Goal: Book appointment/travel/reservation

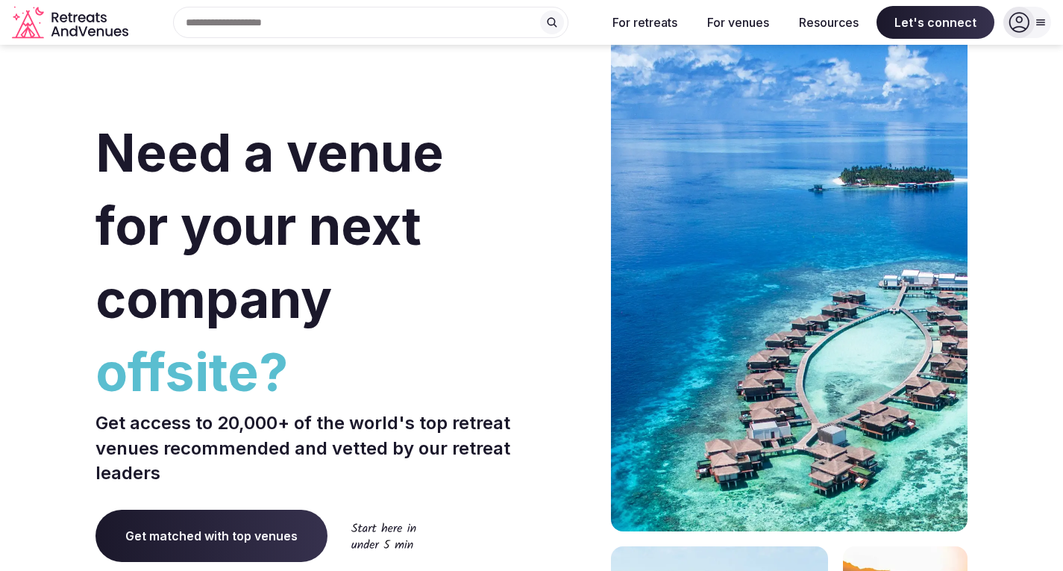
click at [557, 19] on icon at bounding box center [552, 22] width 12 height 12
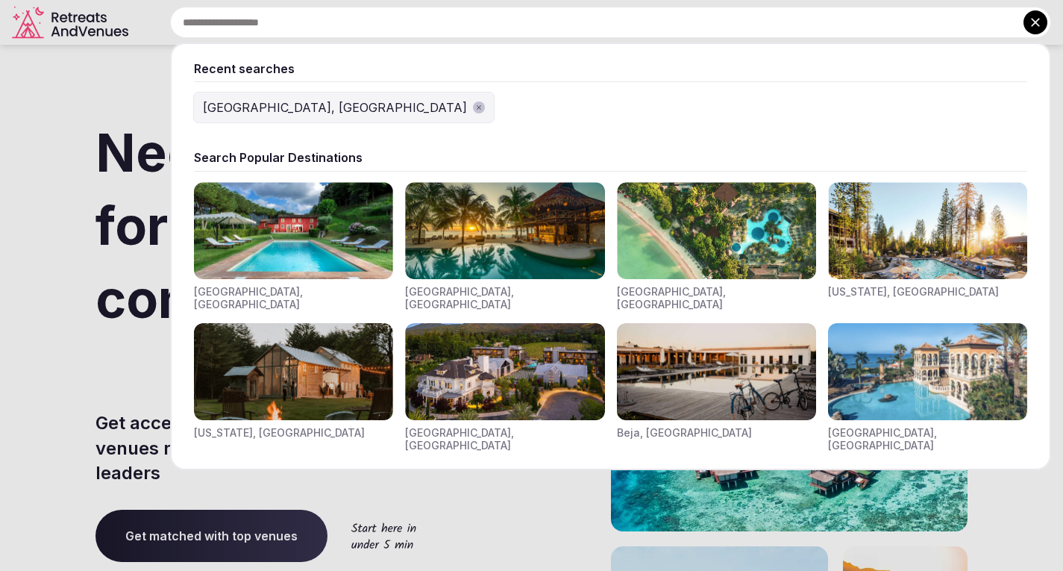
click at [684, 257] on img "Visit venues for Indonesia, Bali" at bounding box center [716, 230] width 199 height 97
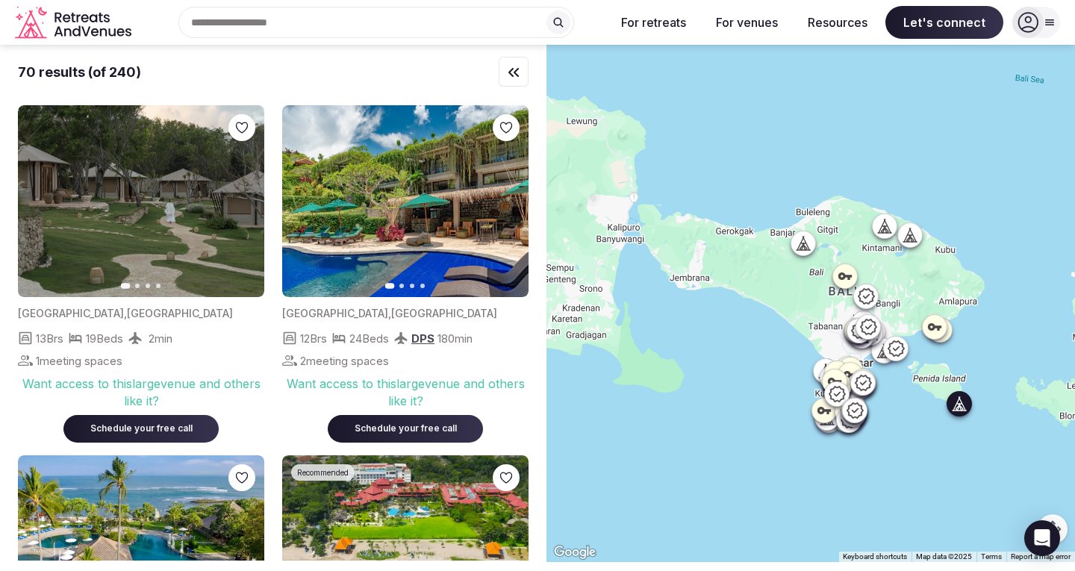
click at [90, 216] on img at bounding box center [141, 201] width 246 height 192
click at [249, 198] on button "Next slide" at bounding box center [243, 202] width 24 height 24
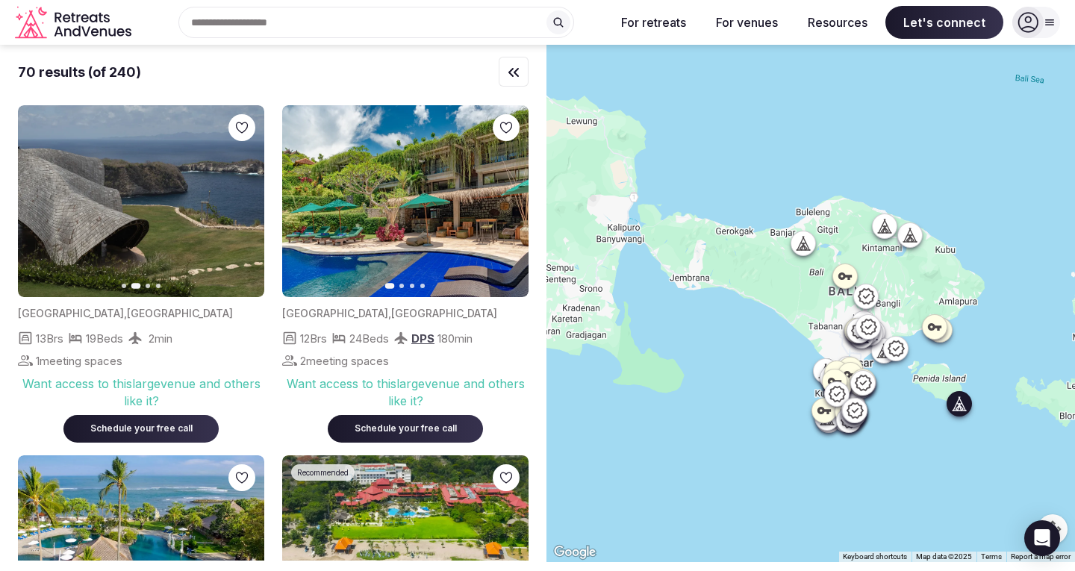
click at [242, 198] on icon "button" at bounding box center [243, 202] width 12 height 12
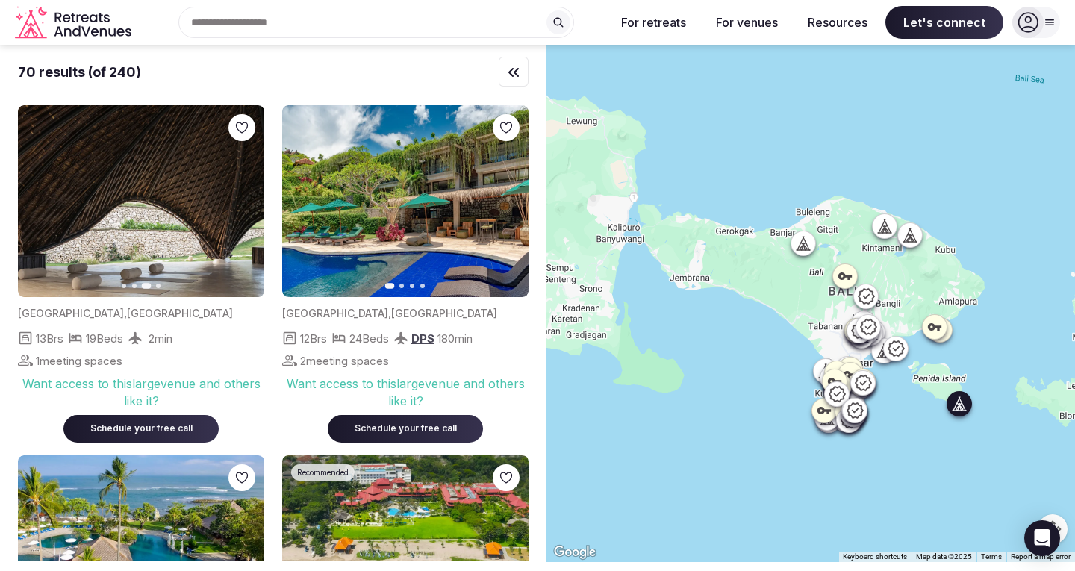
click at [37, 198] on icon "button" at bounding box center [38, 201] width 6 height 10
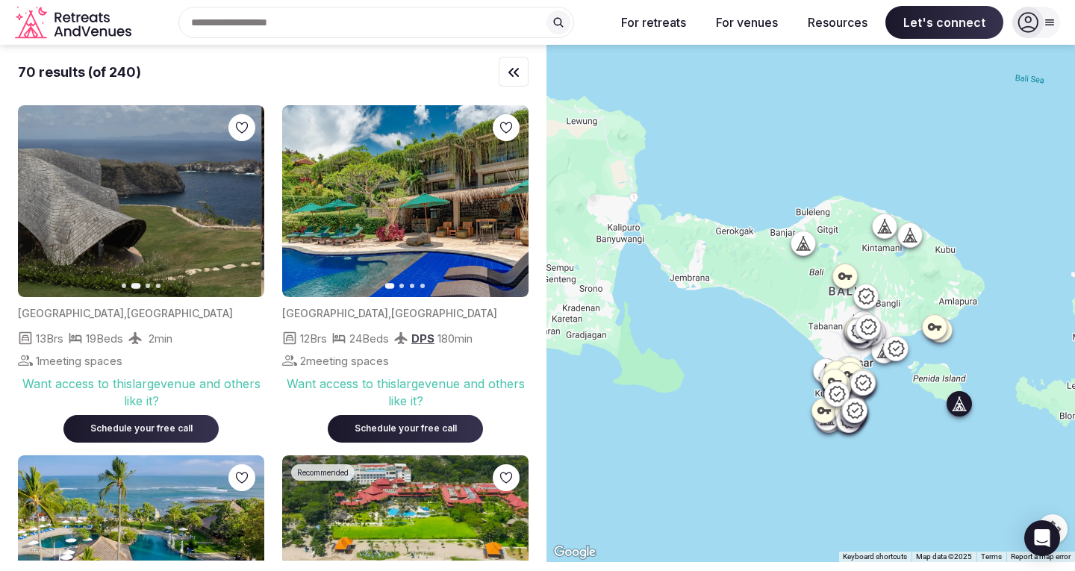
click at [37, 199] on icon "button" at bounding box center [38, 201] width 6 height 10
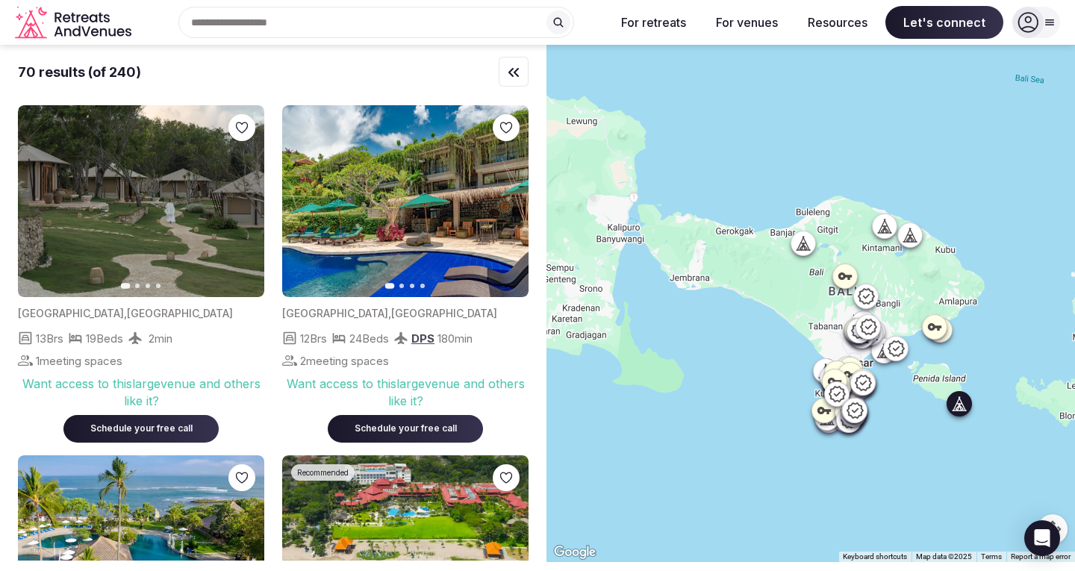
click at [240, 198] on icon "button" at bounding box center [243, 202] width 12 height 12
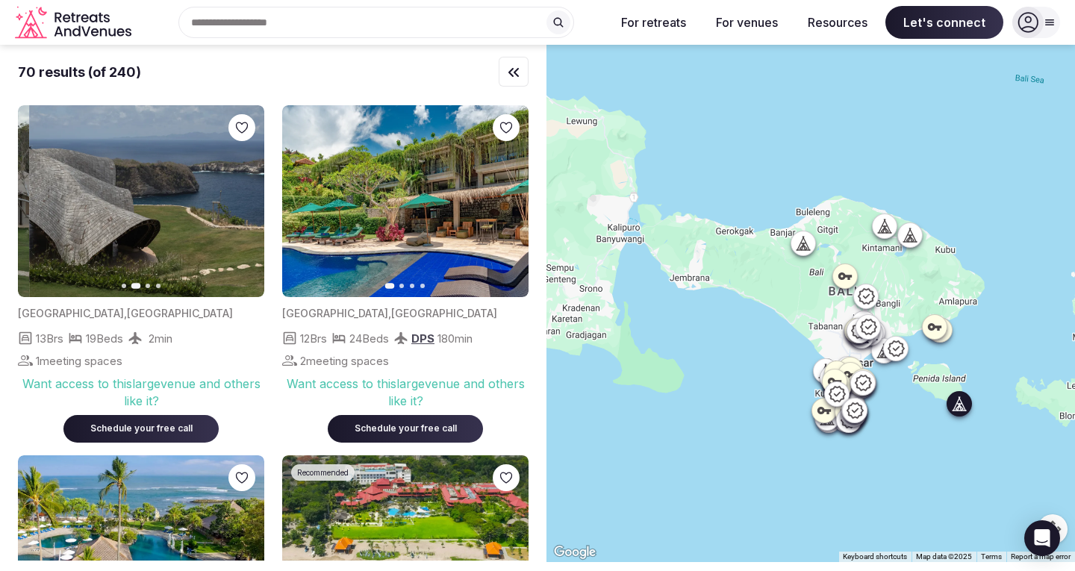
click at [240, 198] on icon "button" at bounding box center [243, 202] width 12 height 12
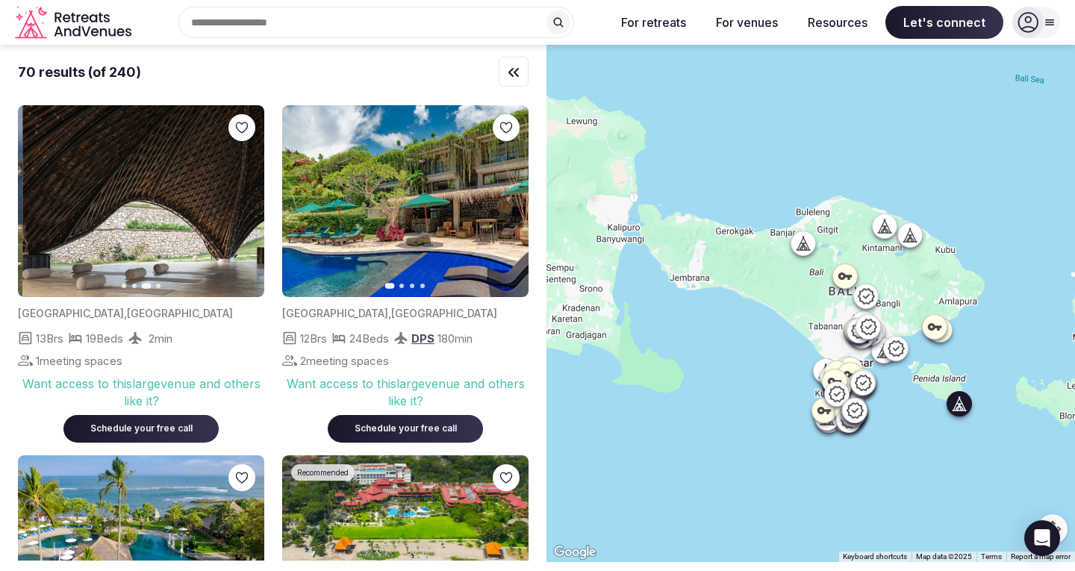
click at [240, 198] on icon "button" at bounding box center [243, 202] width 12 height 12
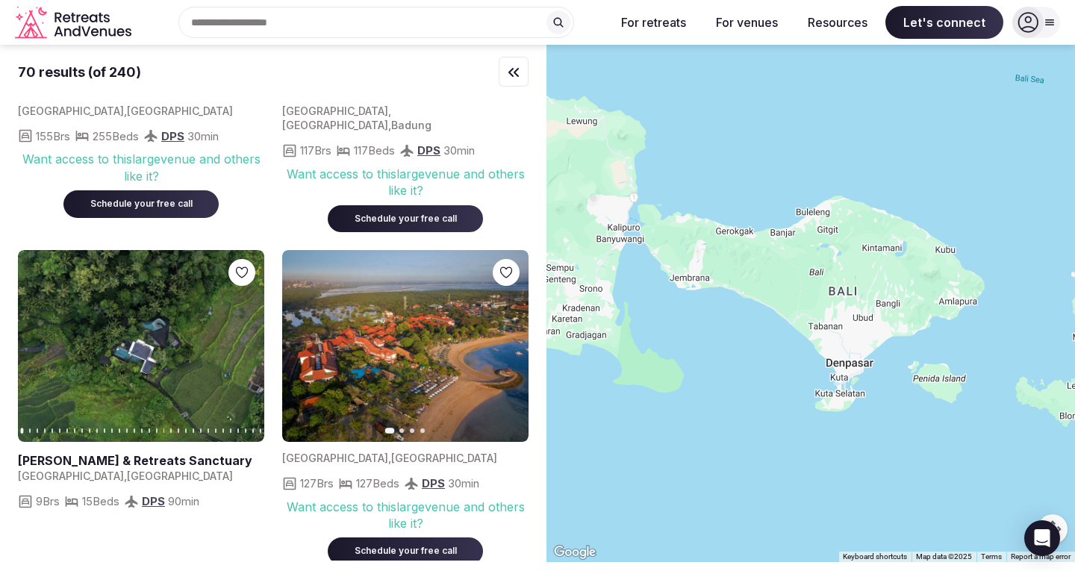
scroll to position [2836, 0]
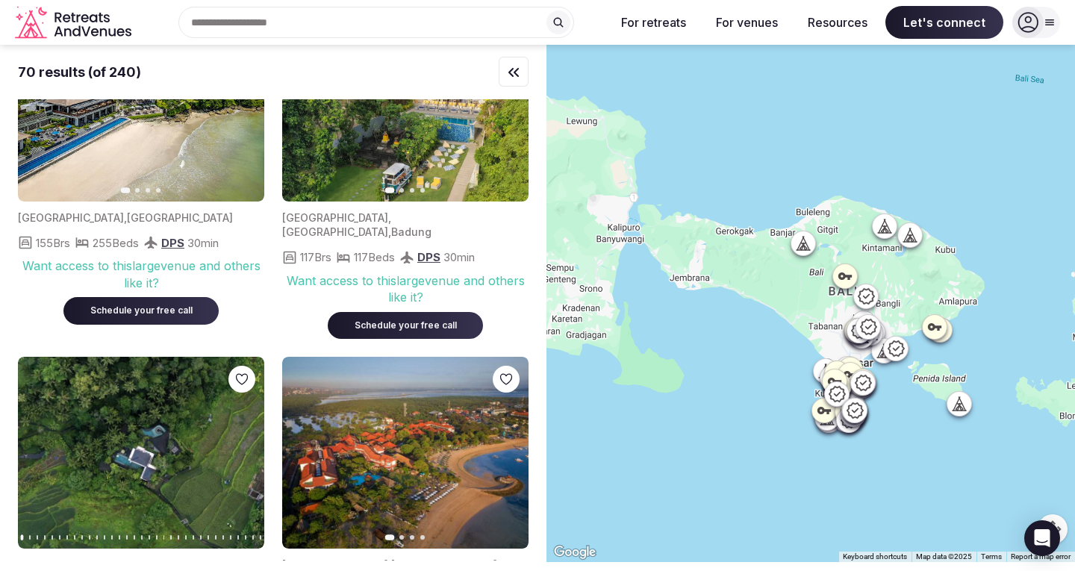
click at [289, 19] on div "Recent searches [GEOGRAPHIC_DATA], [GEOGRAPHIC_DATA] Search Popular Destination…" at bounding box center [370, 22] width 466 height 31
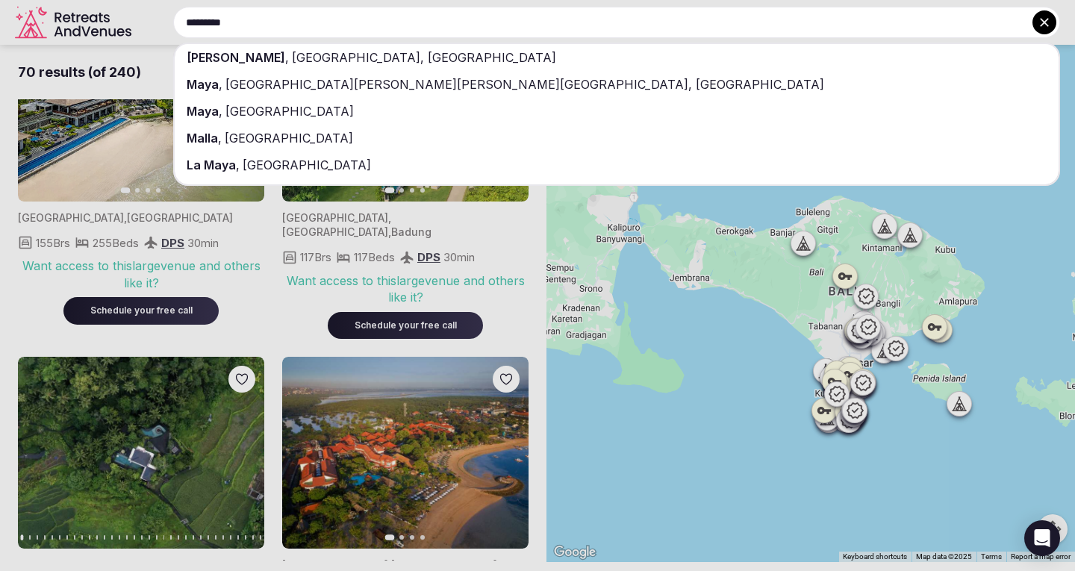
type input "**********"
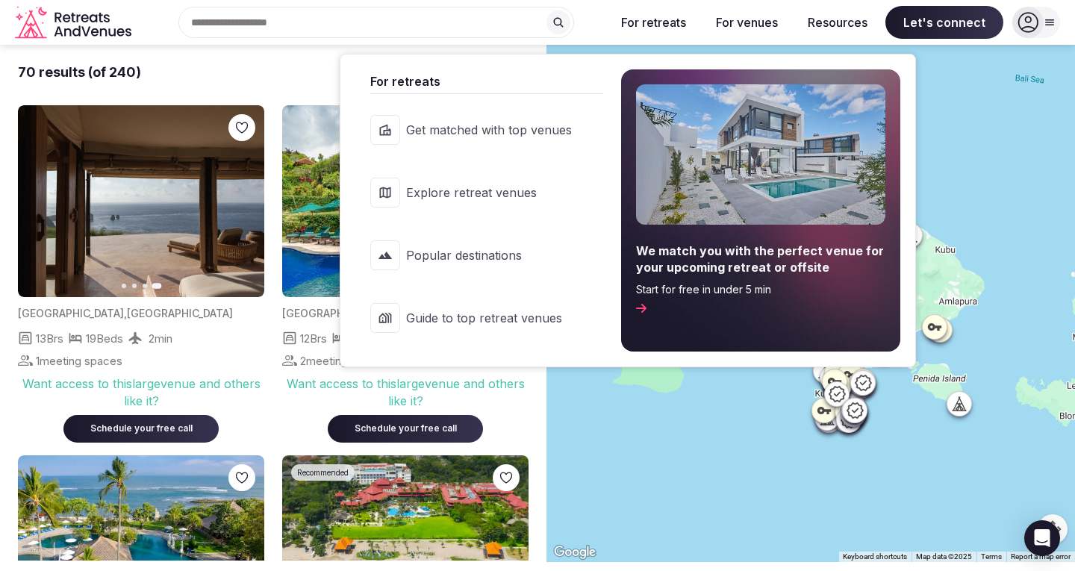
click at [657, 21] on button "For retreats" at bounding box center [653, 22] width 89 height 33
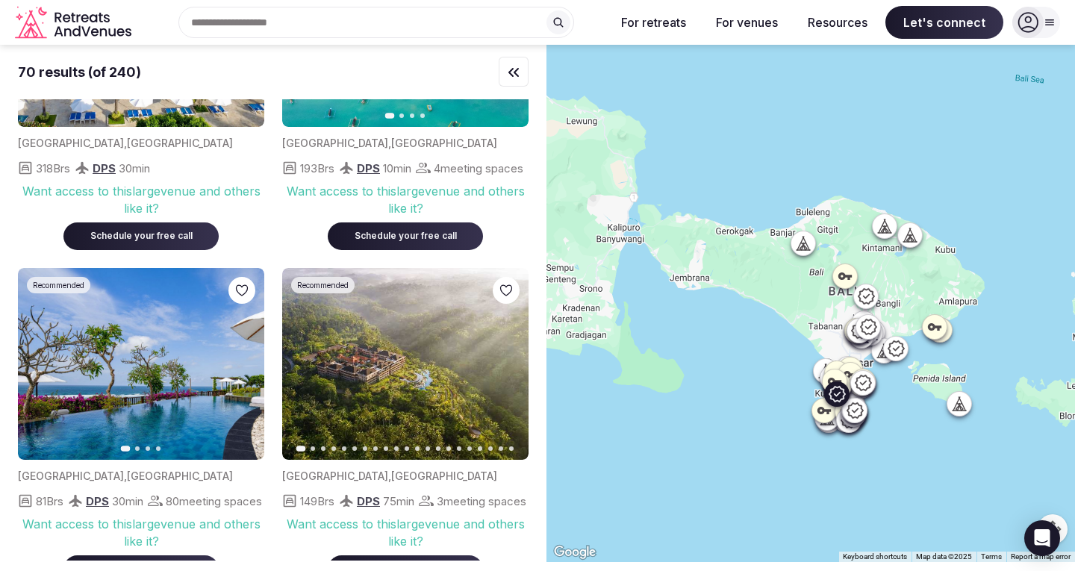
scroll to position [522, 0]
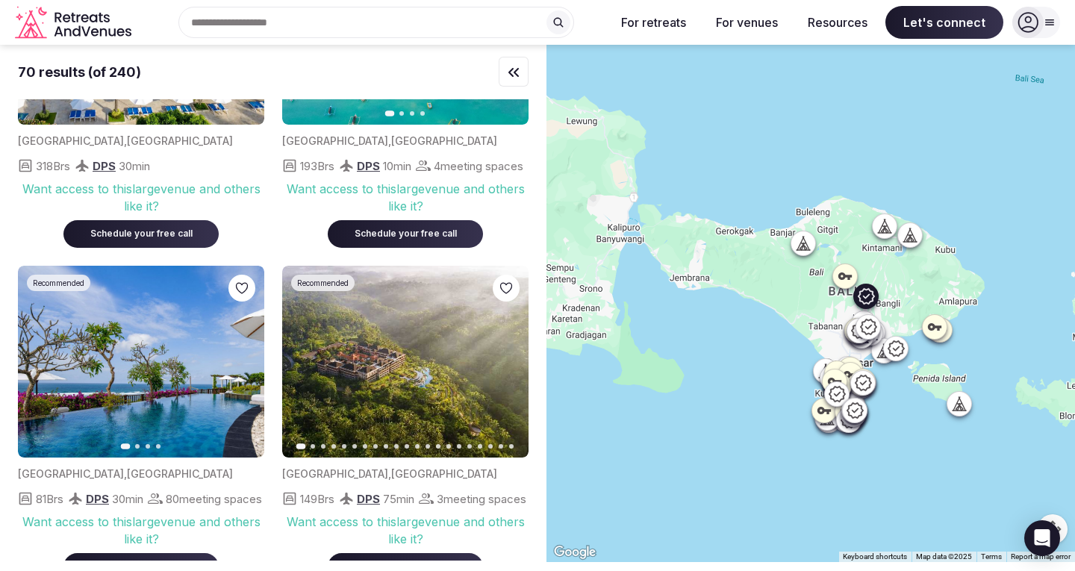
click at [505, 372] on button "Next slide" at bounding box center [507, 361] width 24 height 24
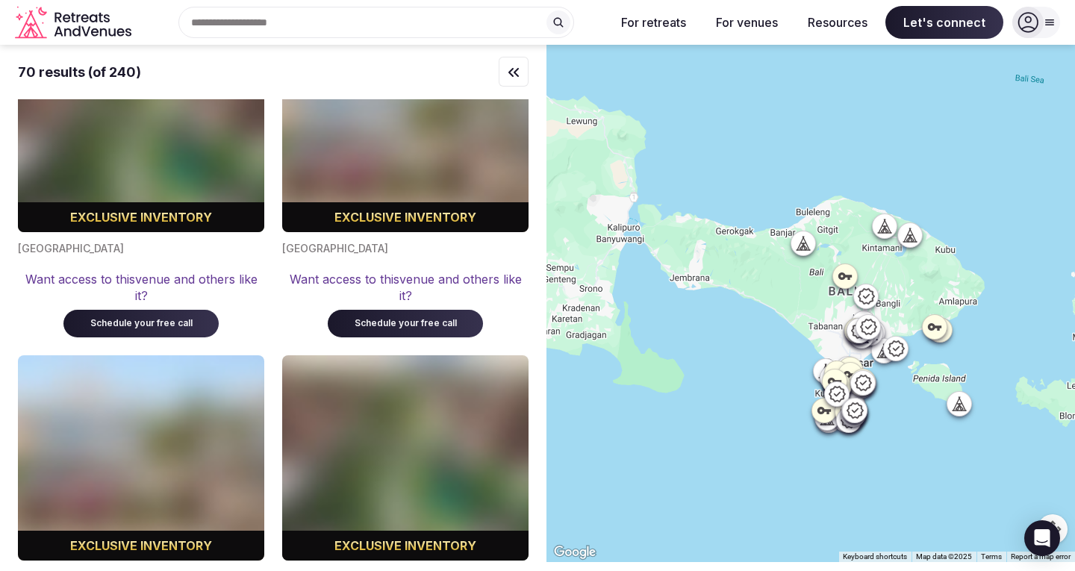
scroll to position [10671, 0]
